Goal: Task Accomplishment & Management: Use online tool/utility

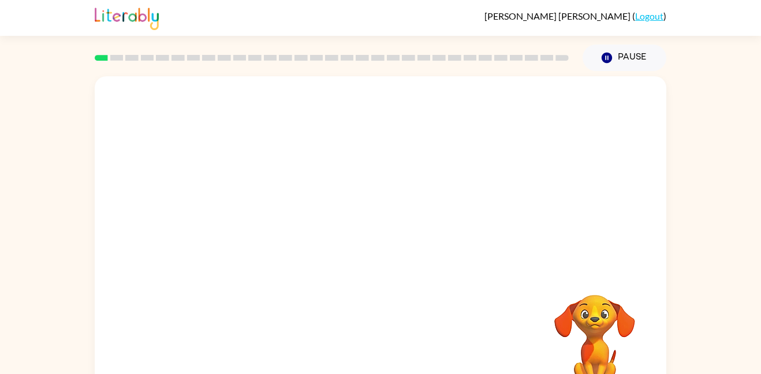
scroll to position [32, 0]
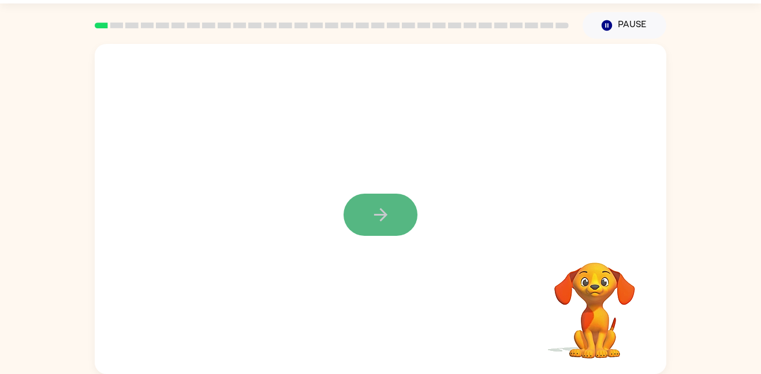
click at [376, 230] on button "button" at bounding box center [381, 214] width 74 height 42
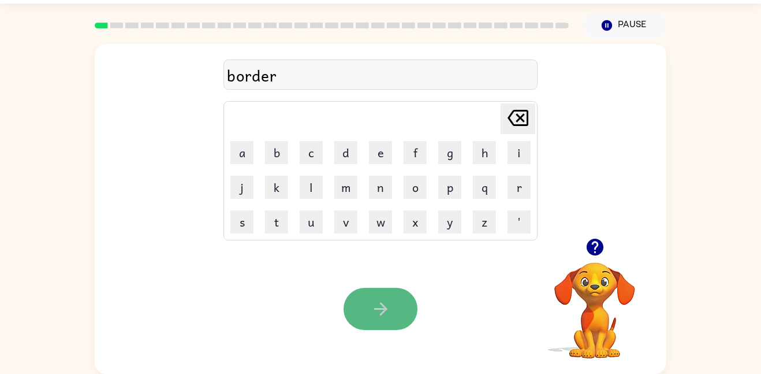
click at [377, 310] on icon "button" at bounding box center [381, 309] width 20 height 20
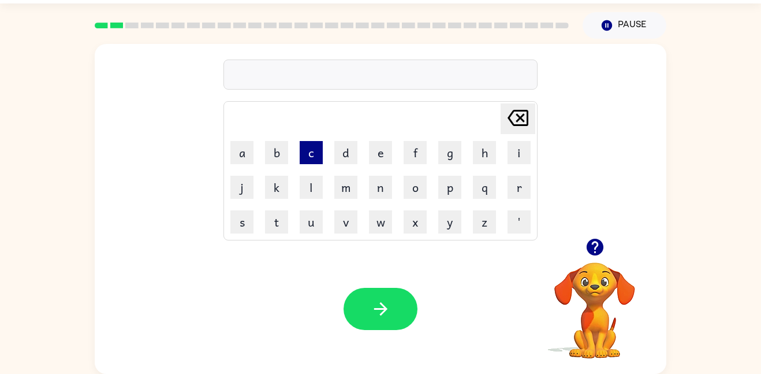
click at [314, 158] on button "c" at bounding box center [311, 152] width 23 height 23
click at [419, 192] on button "o" at bounding box center [415, 187] width 23 height 23
click at [301, 225] on button "u" at bounding box center [311, 221] width 23 height 23
type button "u"
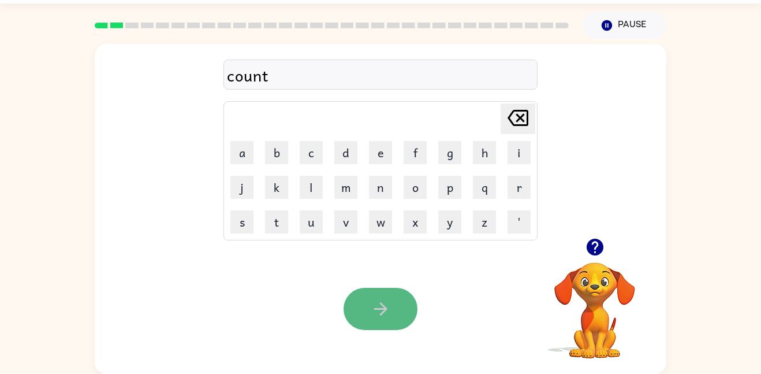
click at [400, 307] on button "button" at bounding box center [381, 309] width 74 height 42
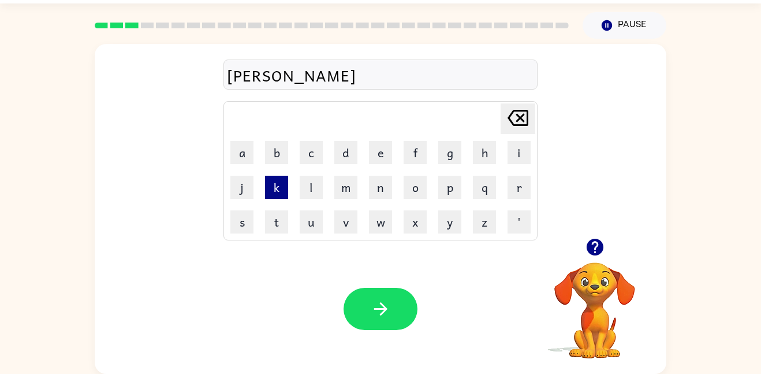
click at [282, 192] on button "k" at bounding box center [276, 187] width 23 height 23
type button "k"
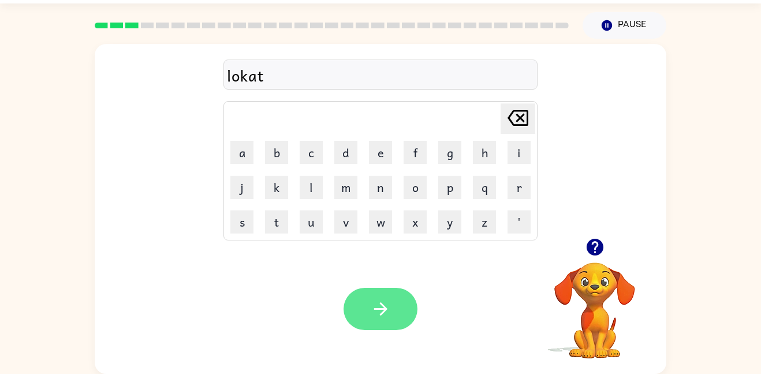
click at [362, 301] on button "button" at bounding box center [381, 309] width 74 height 42
click at [378, 310] on icon "button" at bounding box center [381, 309] width 20 height 20
click at [371, 313] on icon "button" at bounding box center [381, 309] width 20 height 20
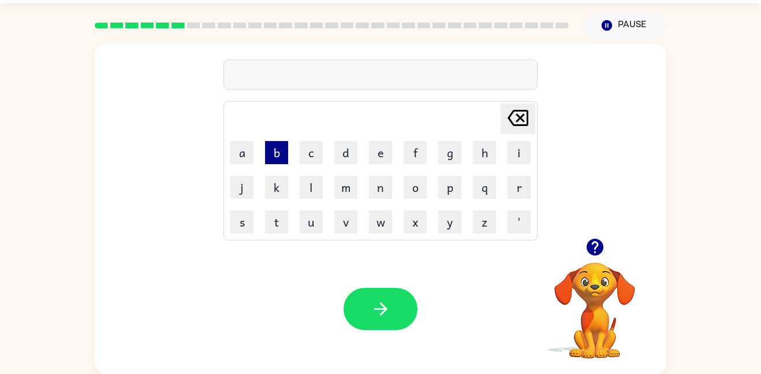
click at [277, 153] on button "b" at bounding box center [276, 152] width 23 height 23
click at [382, 150] on button "e" at bounding box center [380, 152] width 23 height 23
click at [492, 160] on button "h" at bounding box center [484, 152] width 23 height 23
click at [514, 159] on button "i" at bounding box center [519, 152] width 23 height 23
click at [385, 192] on button "n" at bounding box center [380, 187] width 23 height 23
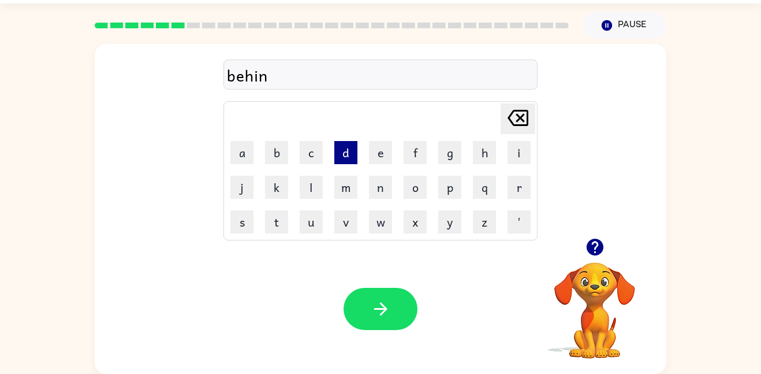
click at [348, 156] on button "d" at bounding box center [345, 152] width 23 height 23
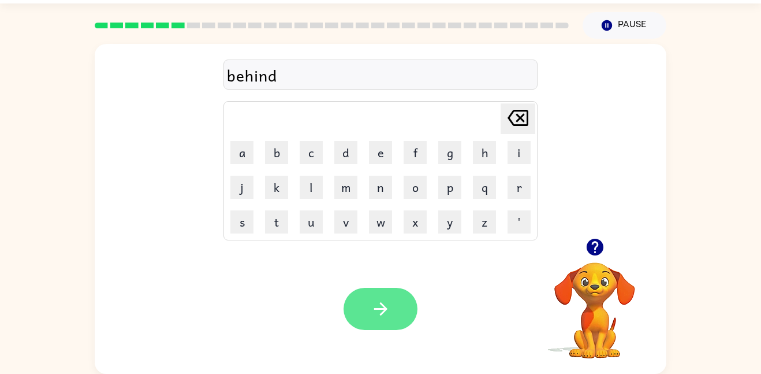
click at [406, 303] on button "button" at bounding box center [381, 309] width 74 height 42
click at [384, 316] on icon "button" at bounding box center [381, 309] width 20 height 20
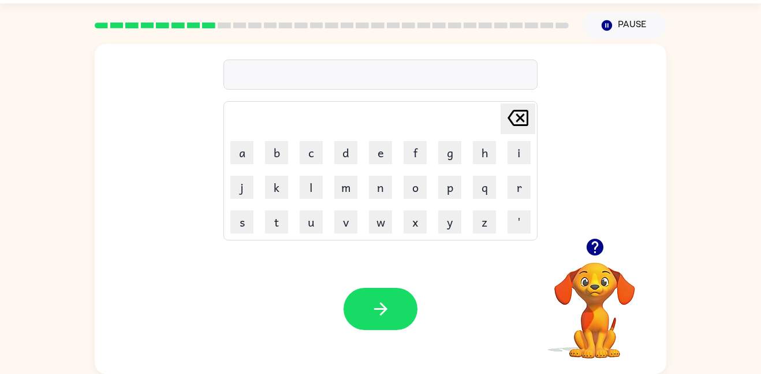
click at [328, 79] on div at bounding box center [380, 74] width 314 height 30
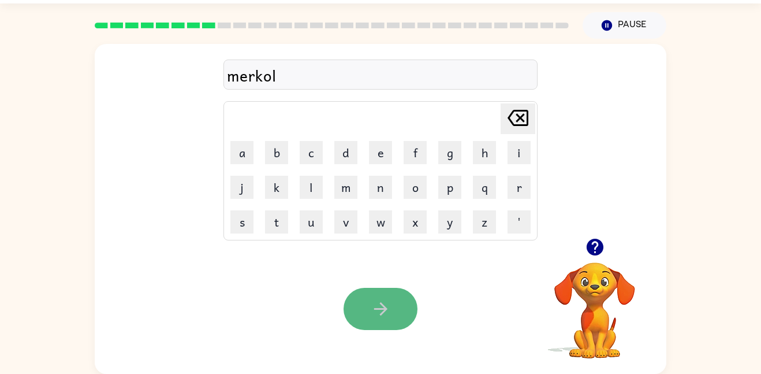
click at [367, 298] on button "button" at bounding box center [381, 309] width 74 height 42
click at [375, 305] on icon "button" at bounding box center [381, 309] width 20 height 20
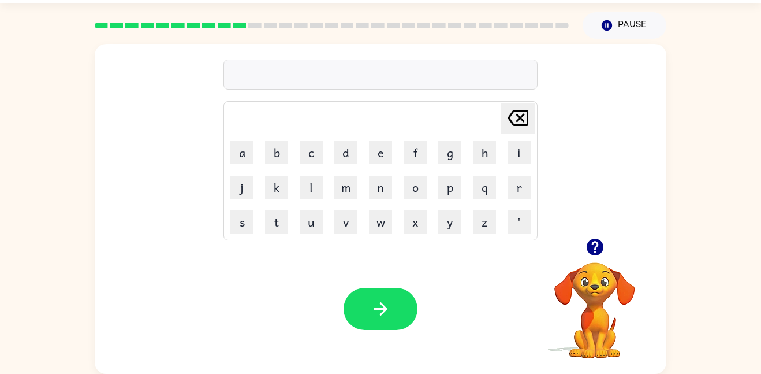
click at [309, 70] on div at bounding box center [380, 74] width 314 height 30
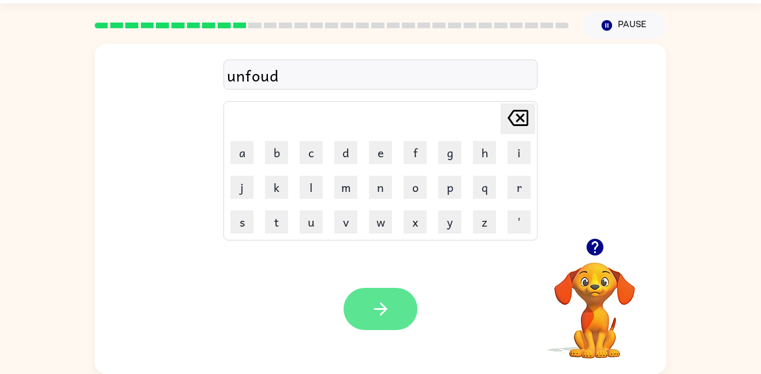
click at [385, 304] on icon "button" at bounding box center [381, 309] width 20 height 20
click at [387, 300] on icon "button" at bounding box center [381, 309] width 20 height 20
click at [396, 322] on button "button" at bounding box center [381, 309] width 74 height 42
click at [371, 305] on icon "button" at bounding box center [381, 309] width 20 height 20
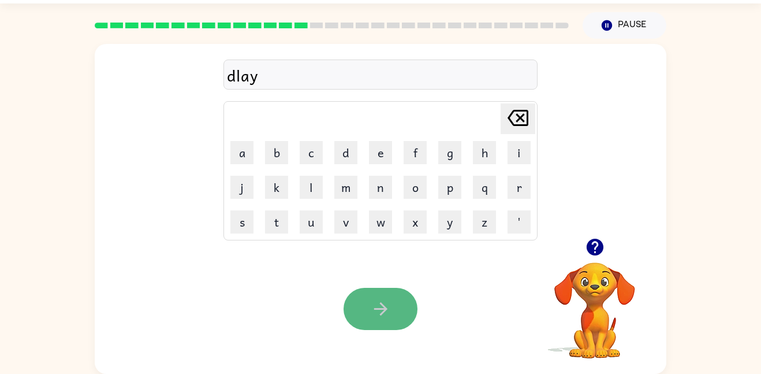
click at [366, 302] on button "button" at bounding box center [381, 309] width 74 height 42
click at [374, 308] on icon "button" at bounding box center [380, 308] width 13 height 13
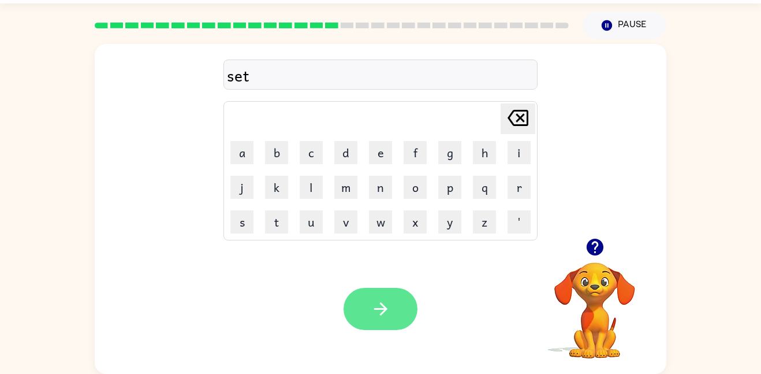
click at [372, 316] on icon "button" at bounding box center [381, 309] width 20 height 20
click at [381, 309] on icon "button" at bounding box center [380, 308] width 13 height 13
click at [390, 314] on button "button" at bounding box center [381, 309] width 74 height 42
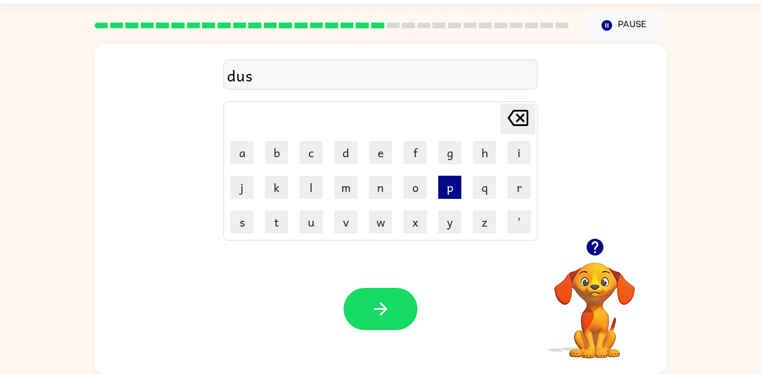
click at [445, 187] on button "p" at bounding box center [449, 187] width 23 height 23
click at [307, 192] on button "l" at bounding box center [311, 187] width 23 height 23
click at [247, 160] on button "a" at bounding box center [241, 152] width 23 height 23
click at [449, 225] on button "y" at bounding box center [449, 221] width 23 height 23
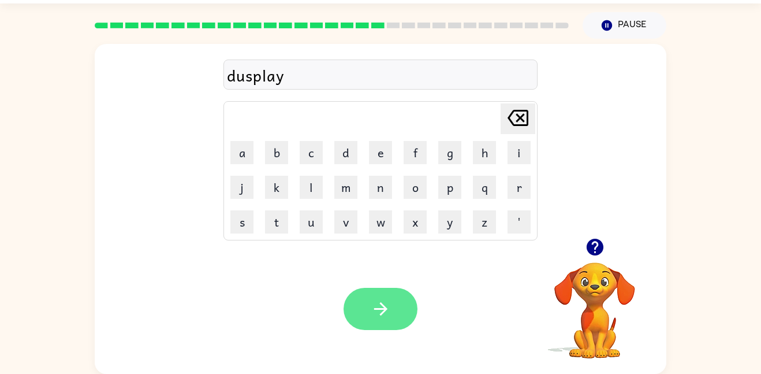
click at [398, 302] on button "button" at bounding box center [381, 309] width 74 height 42
click at [402, 312] on button "button" at bounding box center [381, 309] width 74 height 42
click at [380, 318] on icon "button" at bounding box center [381, 309] width 20 height 20
click at [394, 311] on button "button" at bounding box center [381, 309] width 74 height 42
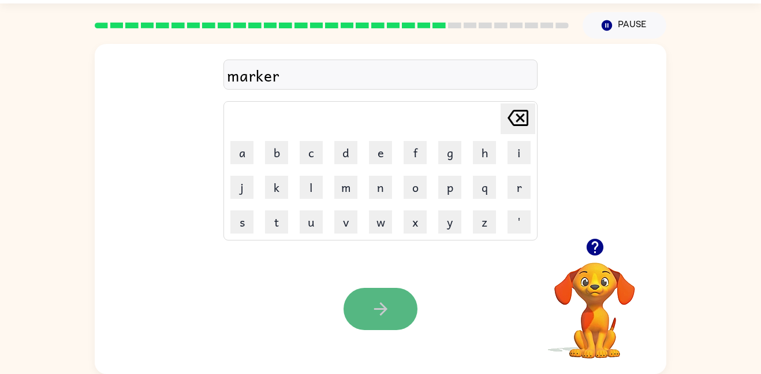
click at [373, 297] on button "button" at bounding box center [381, 309] width 74 height 42
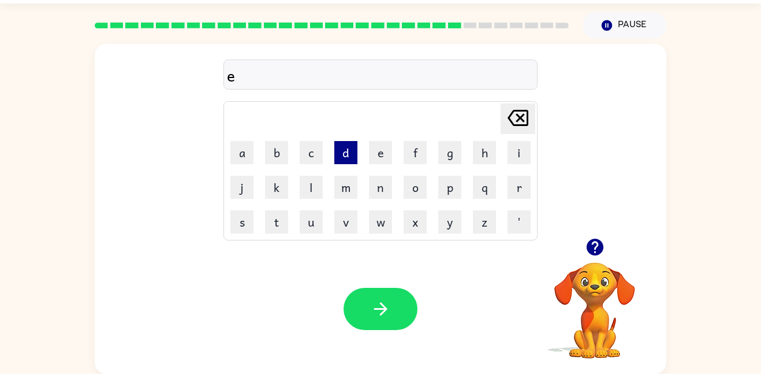
click at [352, 148] on button "d" at bounding box center [345, 152] width 23 height 23
click at [346, 221] on button "v" at bounding box center [345, 221] width 23 height 23
type button "v"
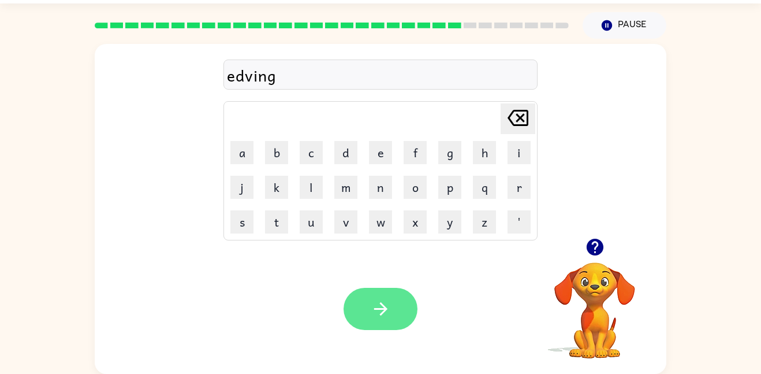
click at [386, 299] on icon "button" at bounding box center [381, 309] width 20 height 20
click at [383, 303] on icon "button" at bounding box center [381, 309] width 20 height 20
click at [386, 312] on icon "button" at bounding box center [381, 309] width 20 height 20
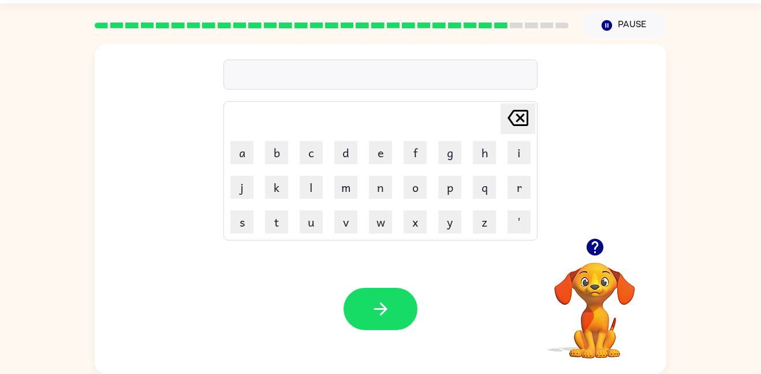
click at [582, 273] on video "Your browser must support playing .mp4 files to use Literably. Please try using…" at bounding box center [594, 301] width 115 height 115
click at [583, 273] on video "Your browser must support playing .mp4 files to use Literably. Please try using…" at bounding box center [594, 301] width 115 height 115
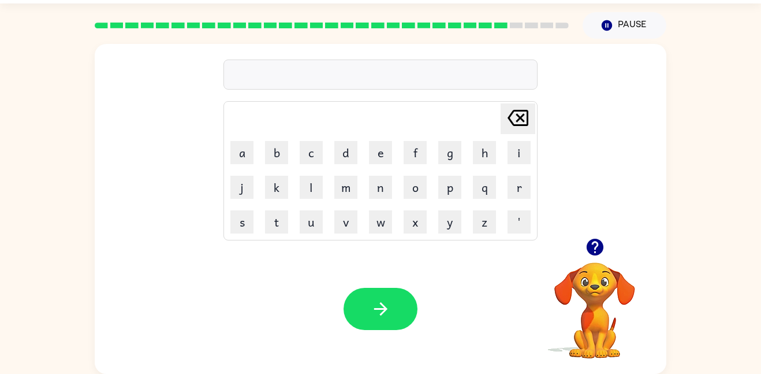
click at [583, 273] on video "Your browser must support playing .mp4 files to use Literably. Please try using…" at bounding box center [594, 301] width 115 height 115
click at [597, 248] on icon "button" at bounding box center [594, 246] width 17 height 17
click at [597, 248] on video "Your browser must support playing .mp4 files to use Literably. Please try using…" at bounding box center [594, 301] width 115 height 115
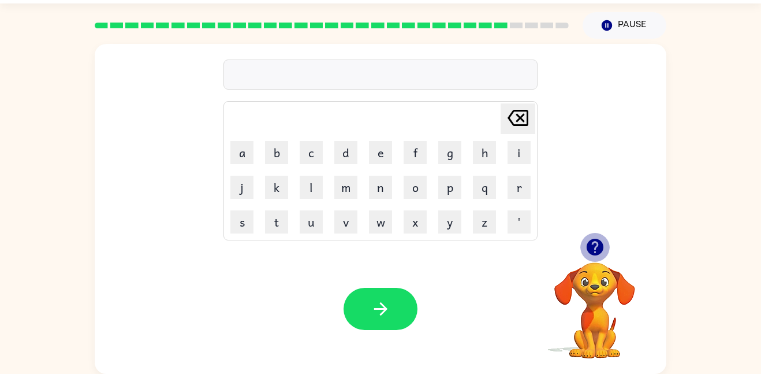
click at [597, 248] on icon "button" at bounding box center [594, 246] width 17 height 17
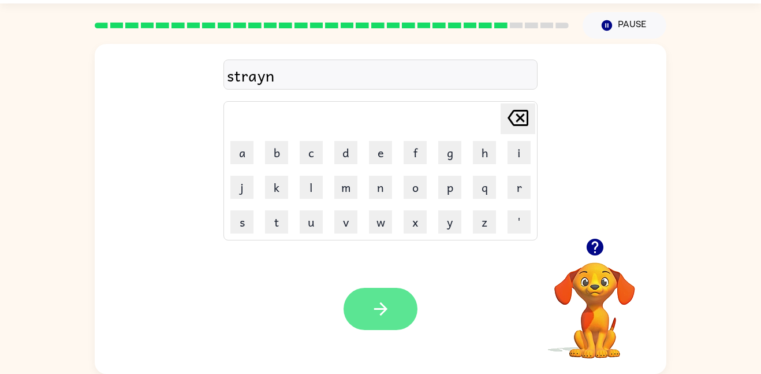
click at [403, 308] on button "button" at bounding box center [381, 309] width 74 height 42
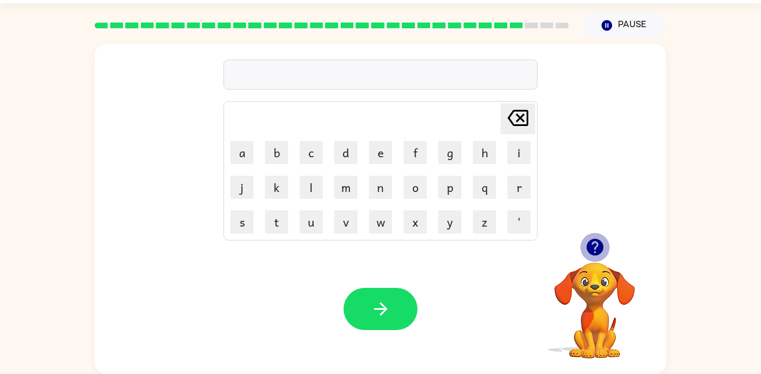
click at [600, 253] on icon "button" at bounding box center [594, 246] width 17 height 17
click at [488, 152] on button "h" at bounding box center [484, 152] width 23 height 23
type button "h"
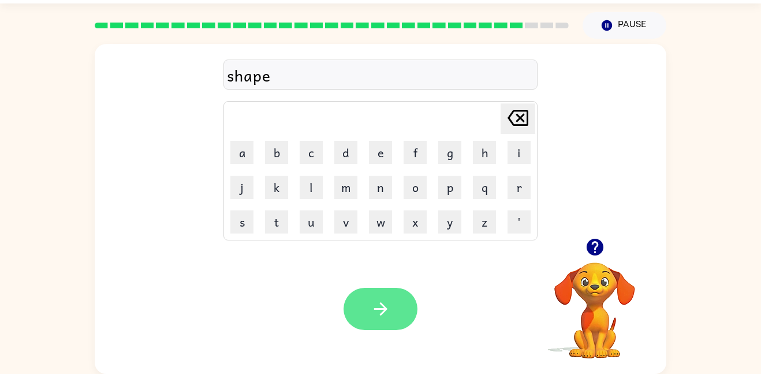
click at [387, 306] on icon "button" at bounding box center [381, 309] width 20 height 20
click at [380, 308] on icon "button" at bounding box center [380, 308] width 13 height 13
click at [364, 288] on button "button" at bounding box center [381, 309] width 74 height 42
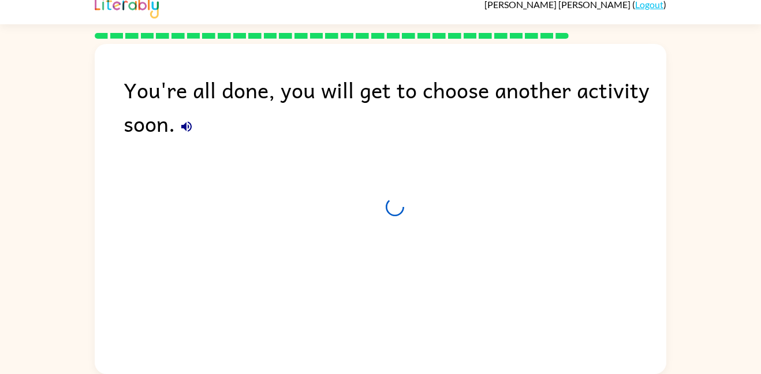
scroll to position [12, 0]
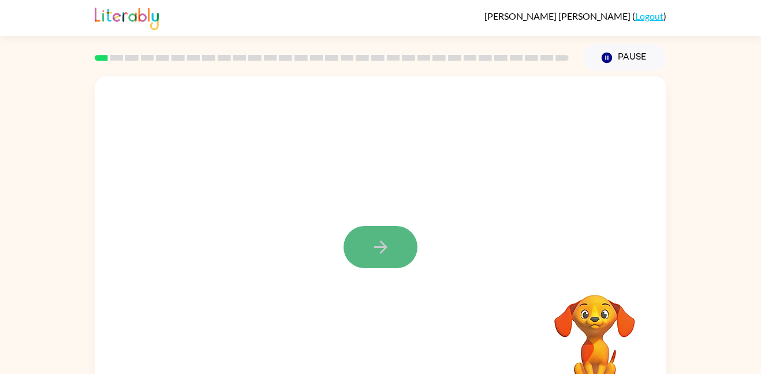
click at [381, 258] on button "button" at bounding box center [381, 247] width 74 height 42
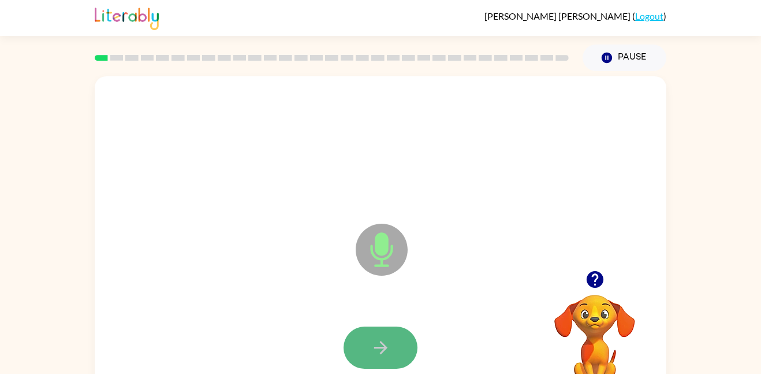
click at [380, 342] on icon "button" at bounding box center [380, 347] width 13 height 13
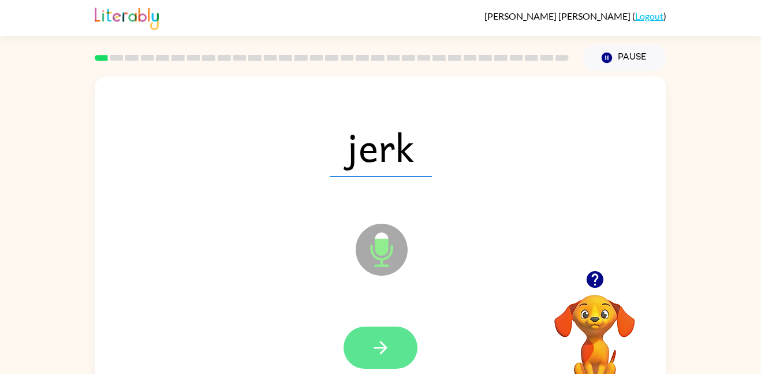
click at [382, 348] on icon "button" at bounding box center [381, 347] width 20 height 20
click at [382, 354] on icon "button" at bounding box center [381, 347] width 20 height 20
click at [382, 355] on icon "button" at bounding box center [381, 347] width 20 height 20
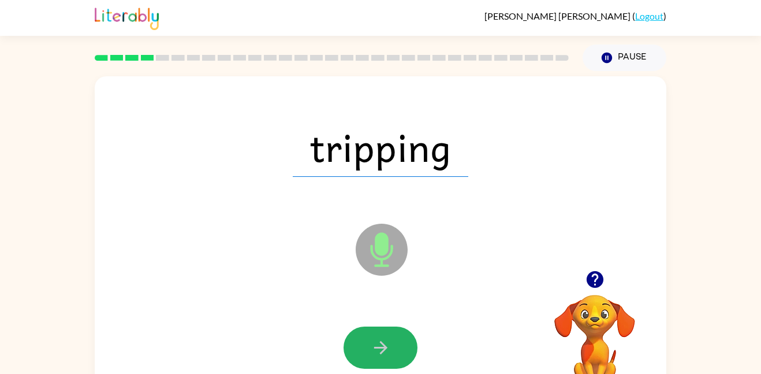
click at [382, 355] on icon "button" at bounding box center [381, 347] width 20 height 20
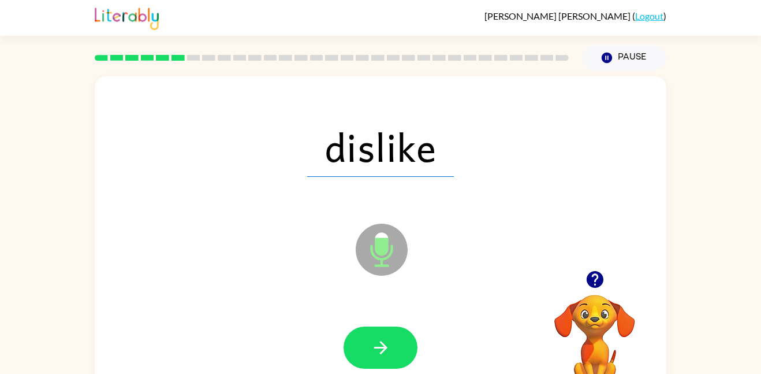
click at [382, 355] on icon "button" at bounding box center [381, 347] width 20 height 20
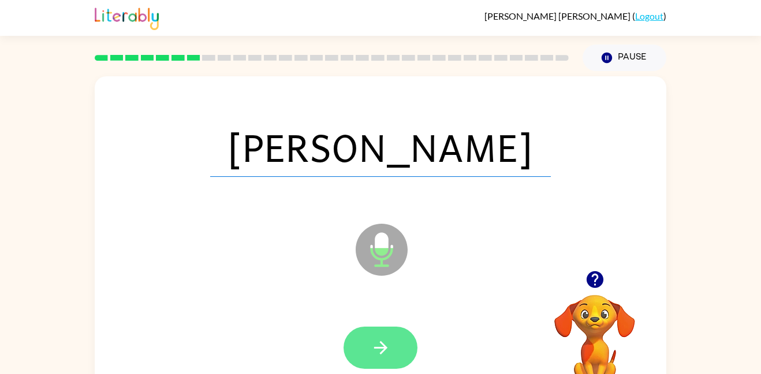
click at [376, 340] on icon "button" at bounding box center [381, 347] width 20 height 20
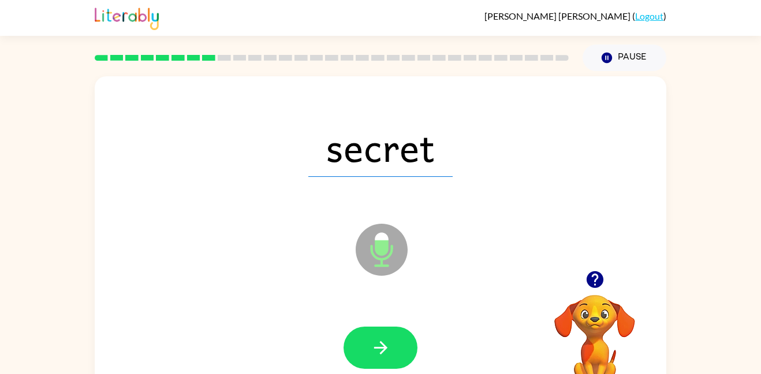
click at [376, 340] on icon "button" at bounding box center [381, 347] width 20 height 20
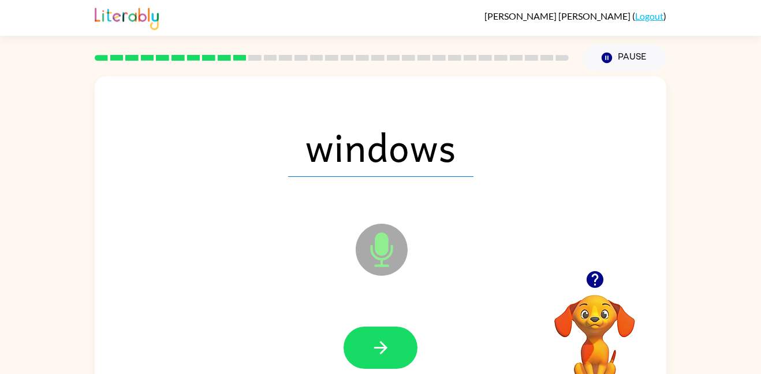
click at [376, 340] on icon "button" at bounding box center [381, 347] width 20 height 20
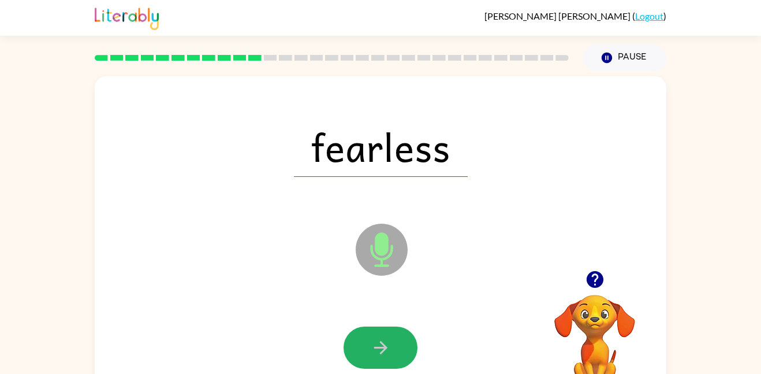
click at [376, 340] on icon "button" at bounding box center [381, 347] width 20 height 20
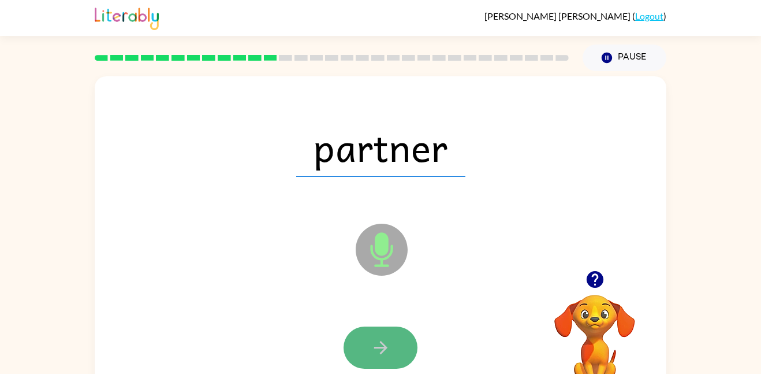
click at [387, 331] on button "button" at bounding box center [381, 347] width 74 height 42
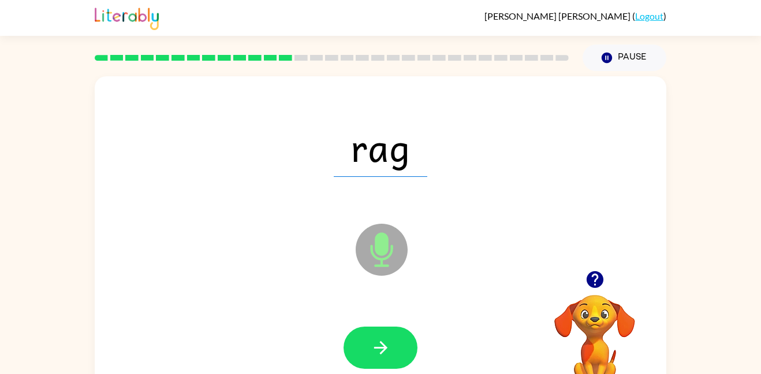
click at [387, 331] on button "button" at bounding box center [381, 347] width 74 height 42
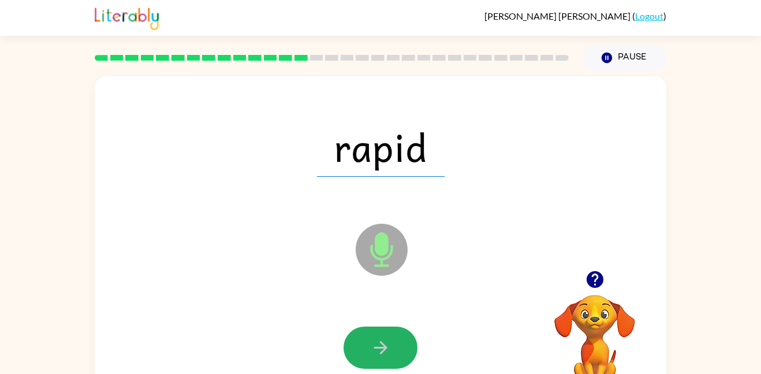
click at [387, 331] on button "button" at bounding box center [381, 347] width 74 height 42
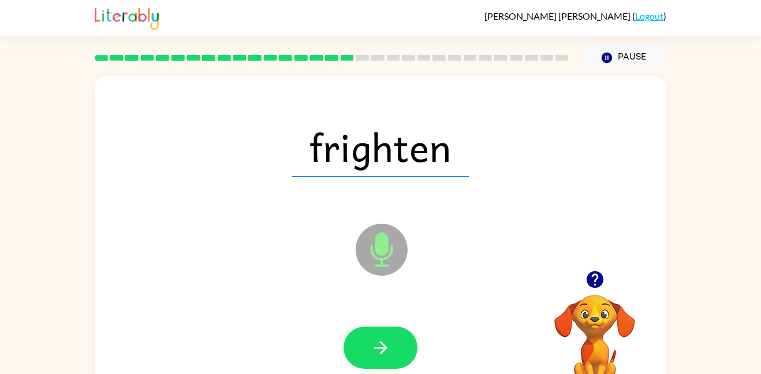
click at [387, 331] on button "button" at bounding box center [381, 347] width 74 height 42
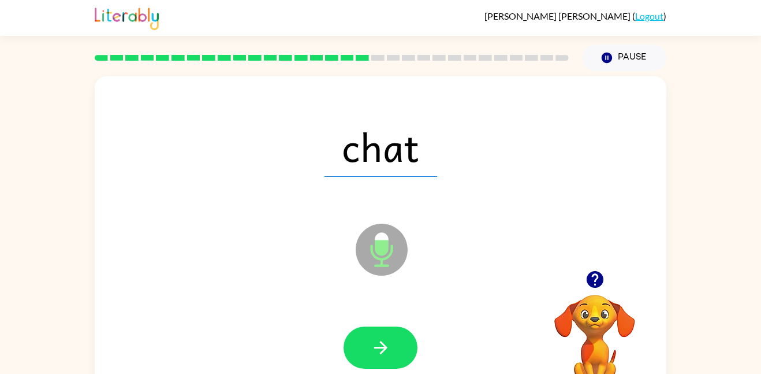
click at [387, 331] on button "button" at bounding box center [381, 347] width 74 height 42
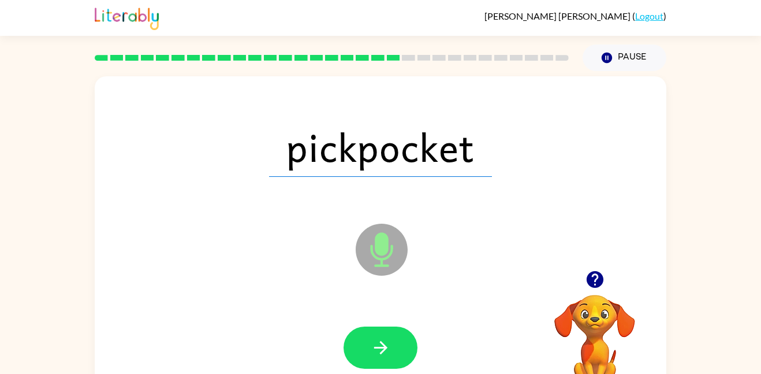
click at [387, 331] on button "button" at bounding box center [381, 347] width 74 height 42
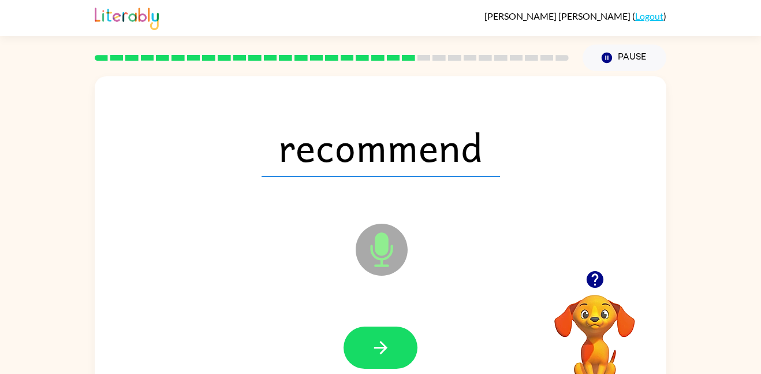
click at [387, 331] on button "button" at bounding box center [381, 347] width 74 height 42
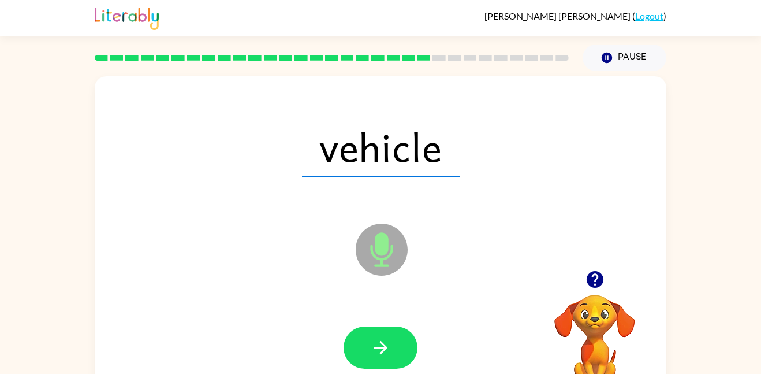
click at [387, 331] on button "button" at bounding box center [381, 347] width 74 height 42
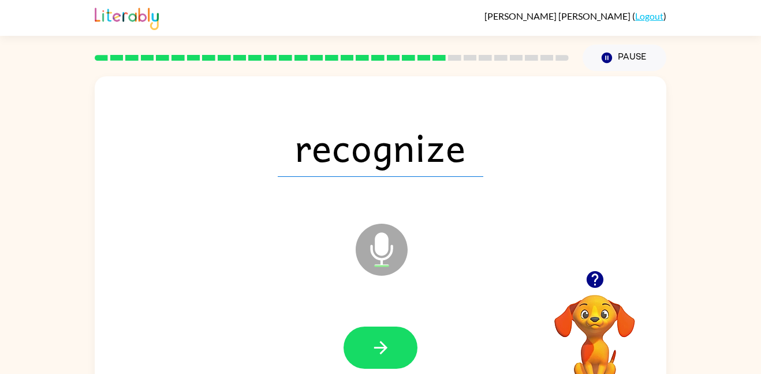
click at [387, 331] on button "button" at bounding box center [381, 347] width 74 height 42
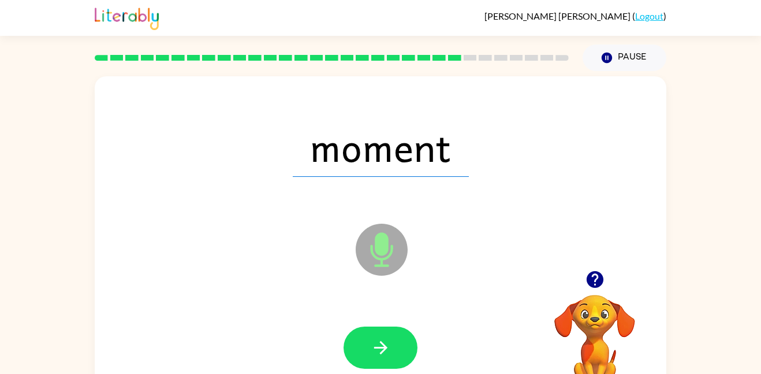
click at [387, 331] on button "button" at bounding box center [381, 347] width 74 height 42
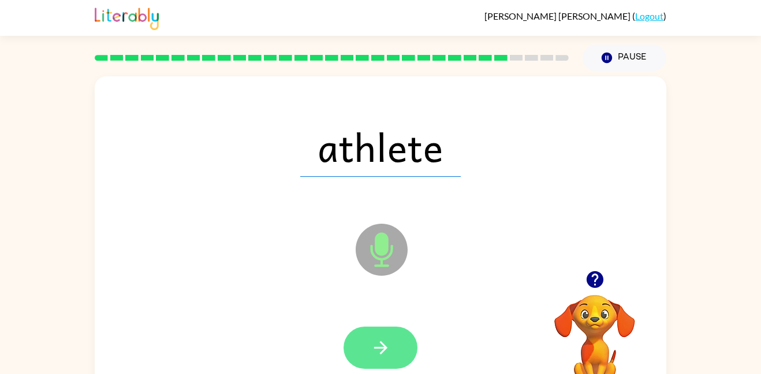
click at [386, 352] on icon "button" at bounding box center [381, 347] width 20 height 20
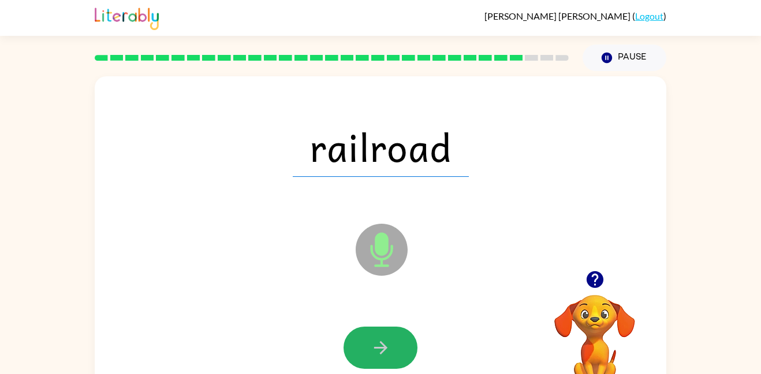
click at [386, 352] on icon "button" at bounding box center [381, 347] width 20 height 20
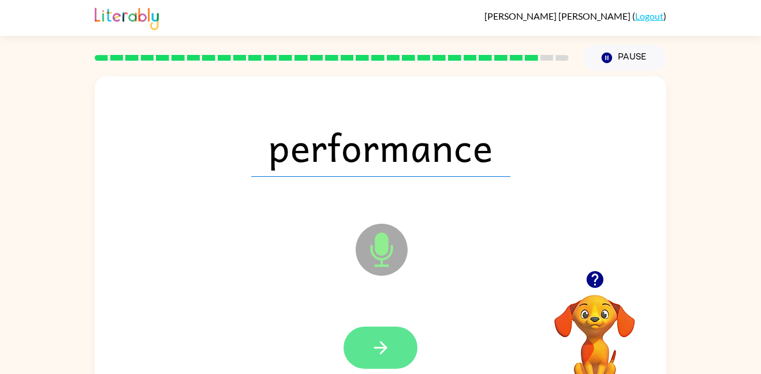
click at [386, 352] on icon "button" at bounding box center [381, 347] width 20 height 20
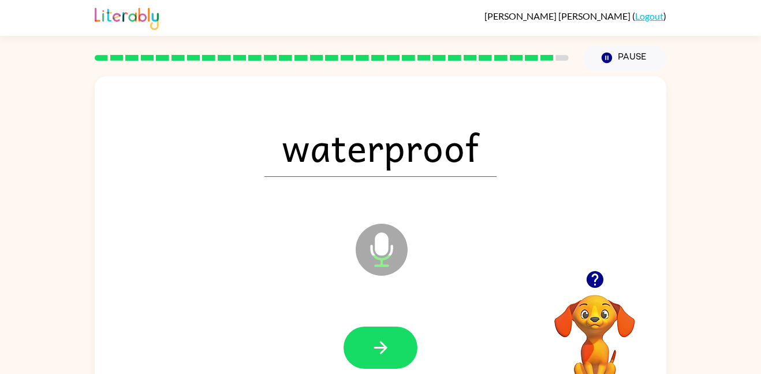
click at [386, 352] on icon "button" at bounding box center [381, 347] width 20 height 20
